Goal: Check status: Check status

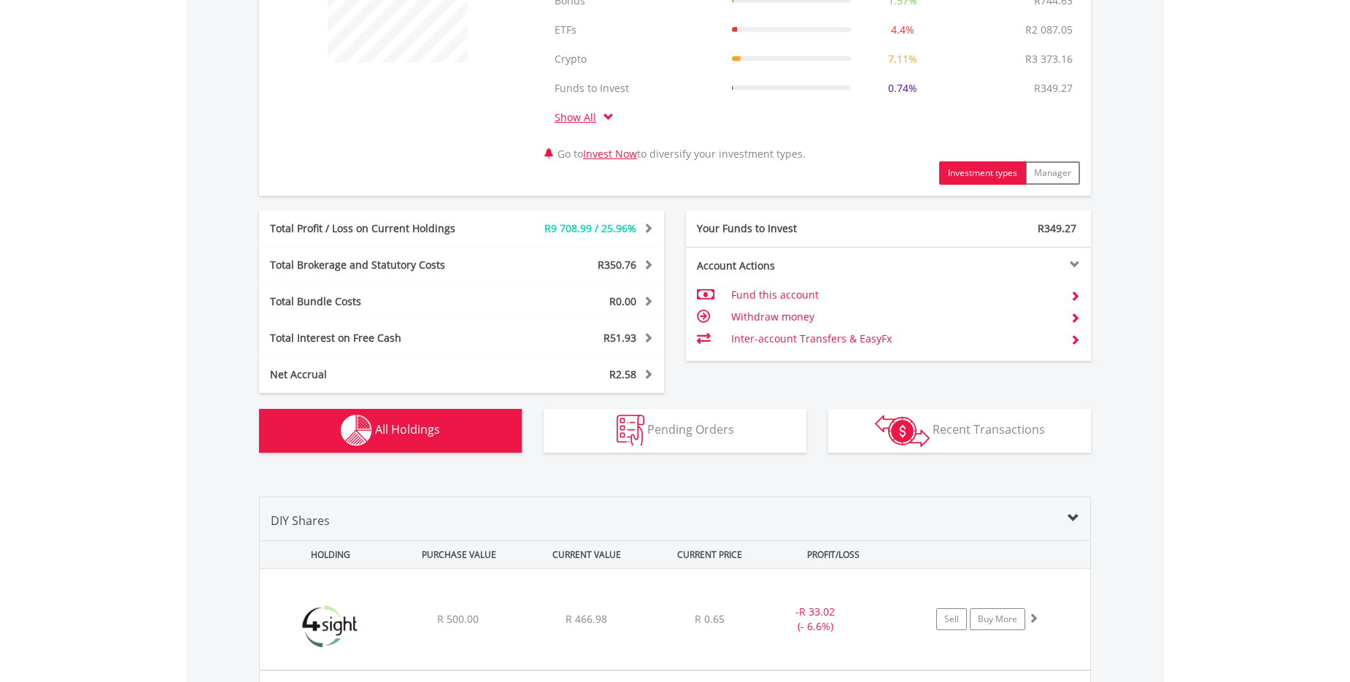
scroll to position [338, 0]
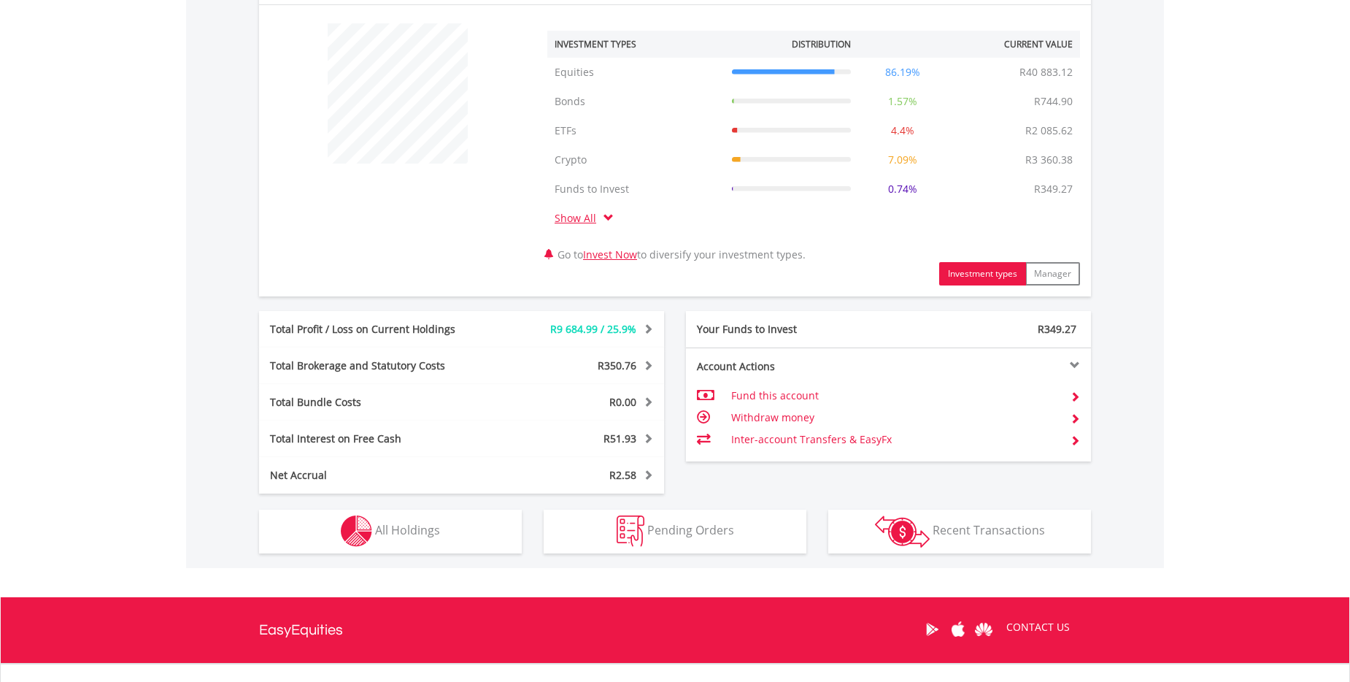
scroll to position [584, 0]
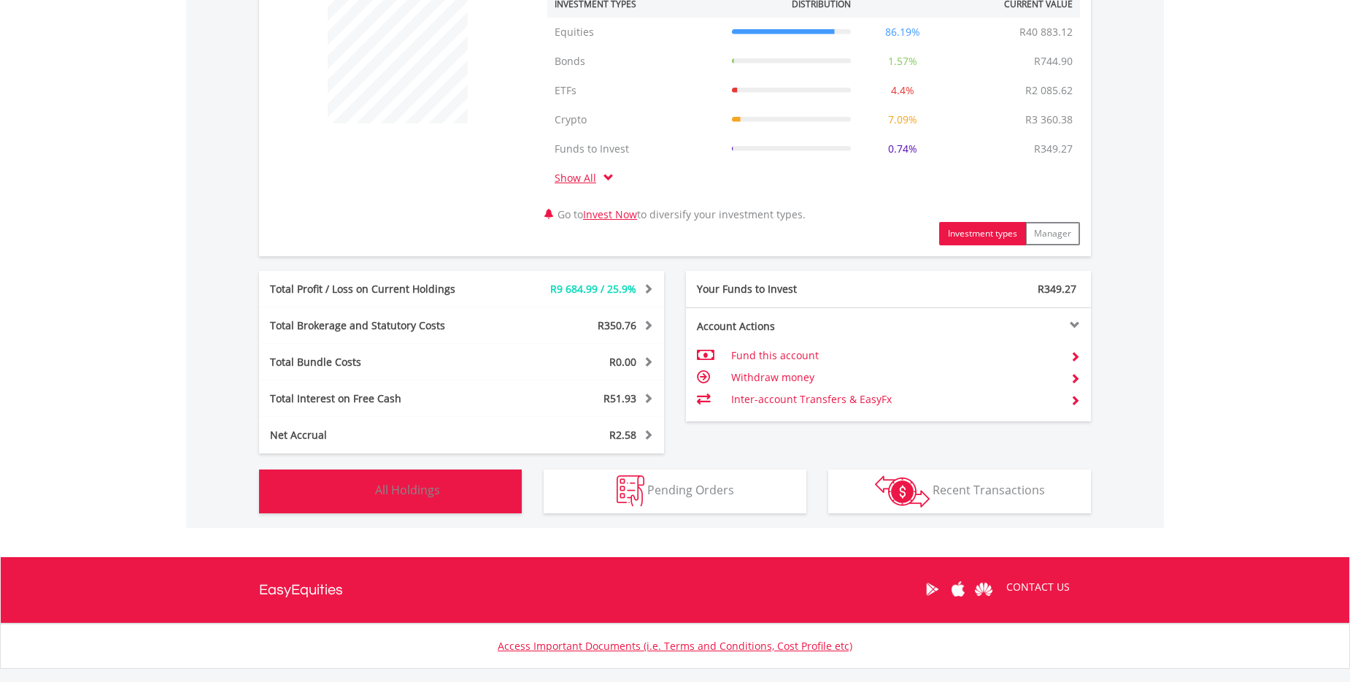
click at [414, 491] on span "All Holdings" at bounding box center [407, 490] width 65 height 16
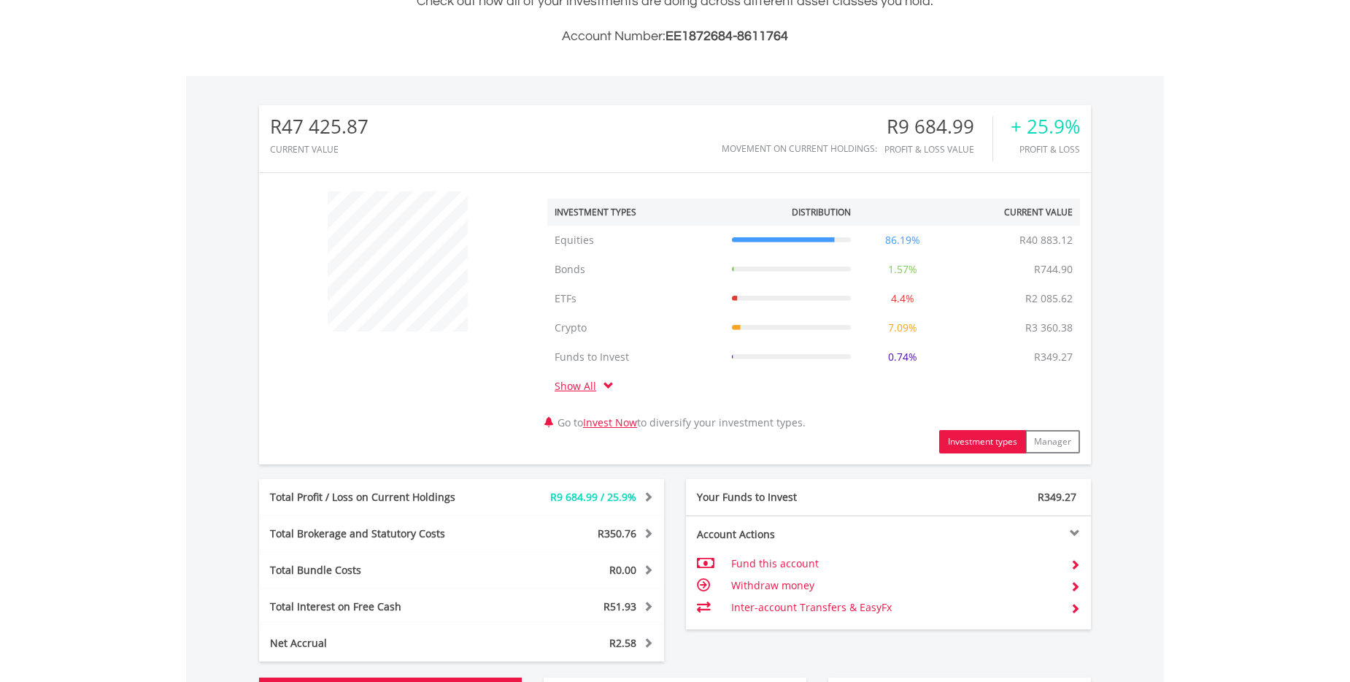
scroll to position [34, 0]
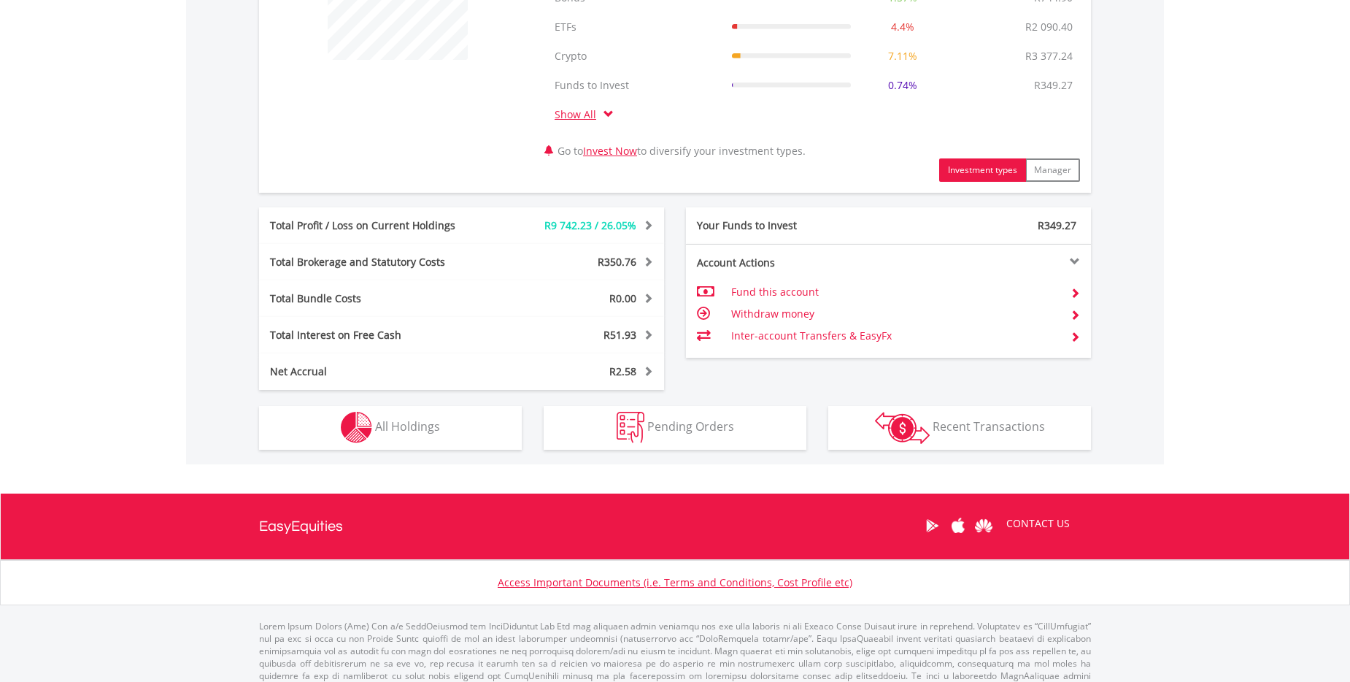
scroll to position [670, 0]
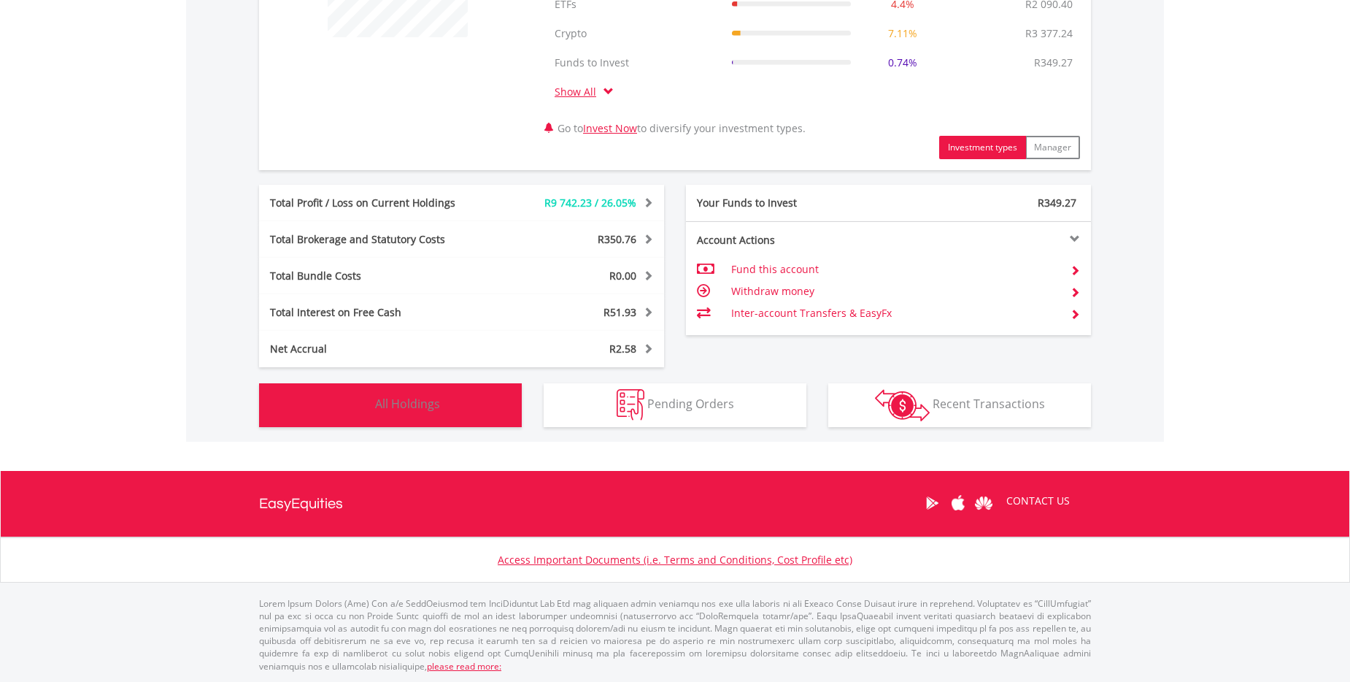
click at [388, 402] on span "All Holdings" at bounding box center [407, 404] width 65 height 16
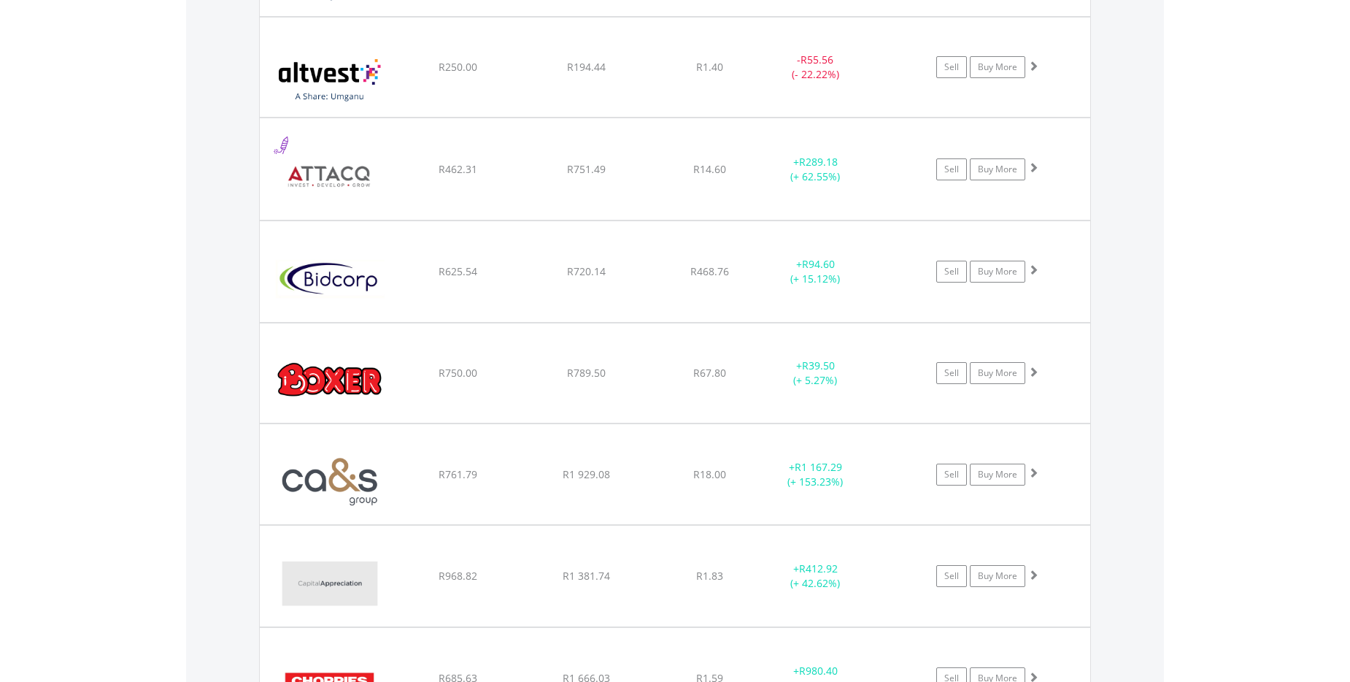
scroll to position [1433, 0]
